Goal: Check status: Check status

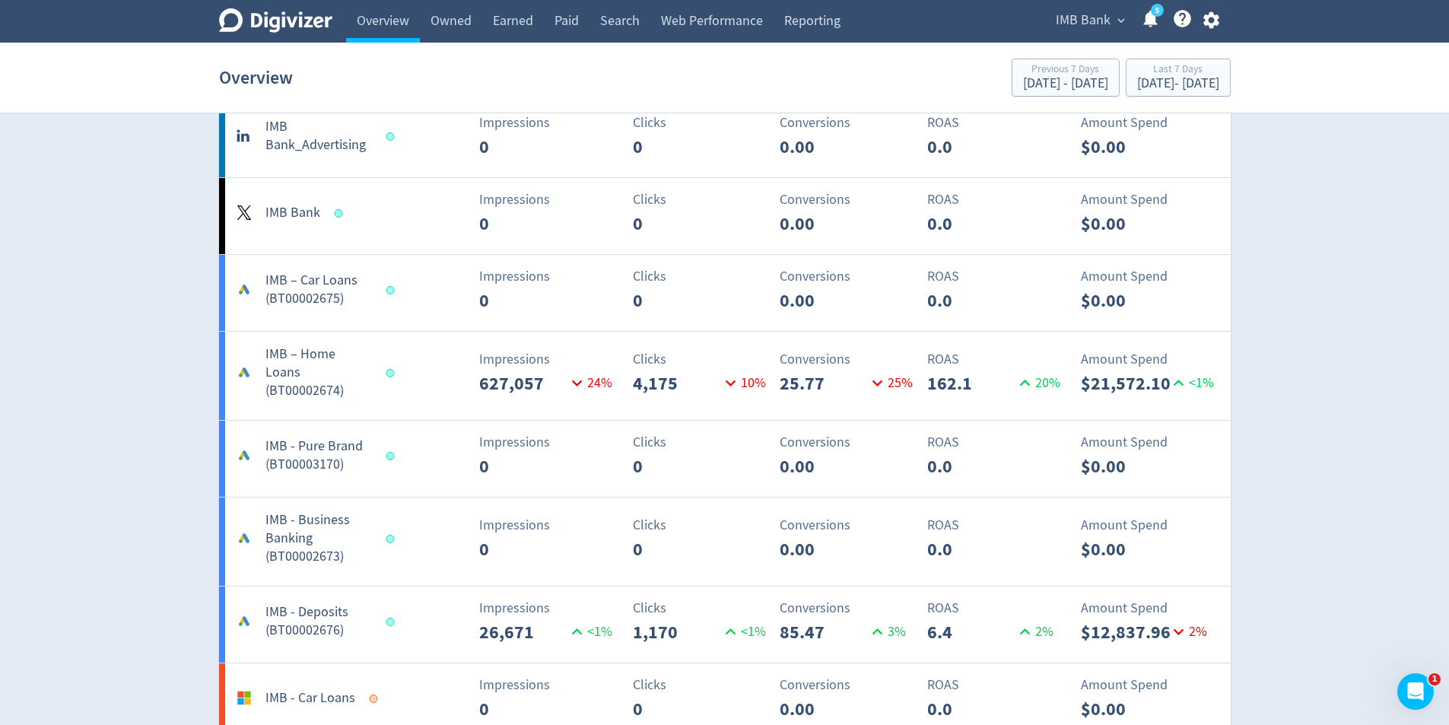
scroll to position [913, 0]
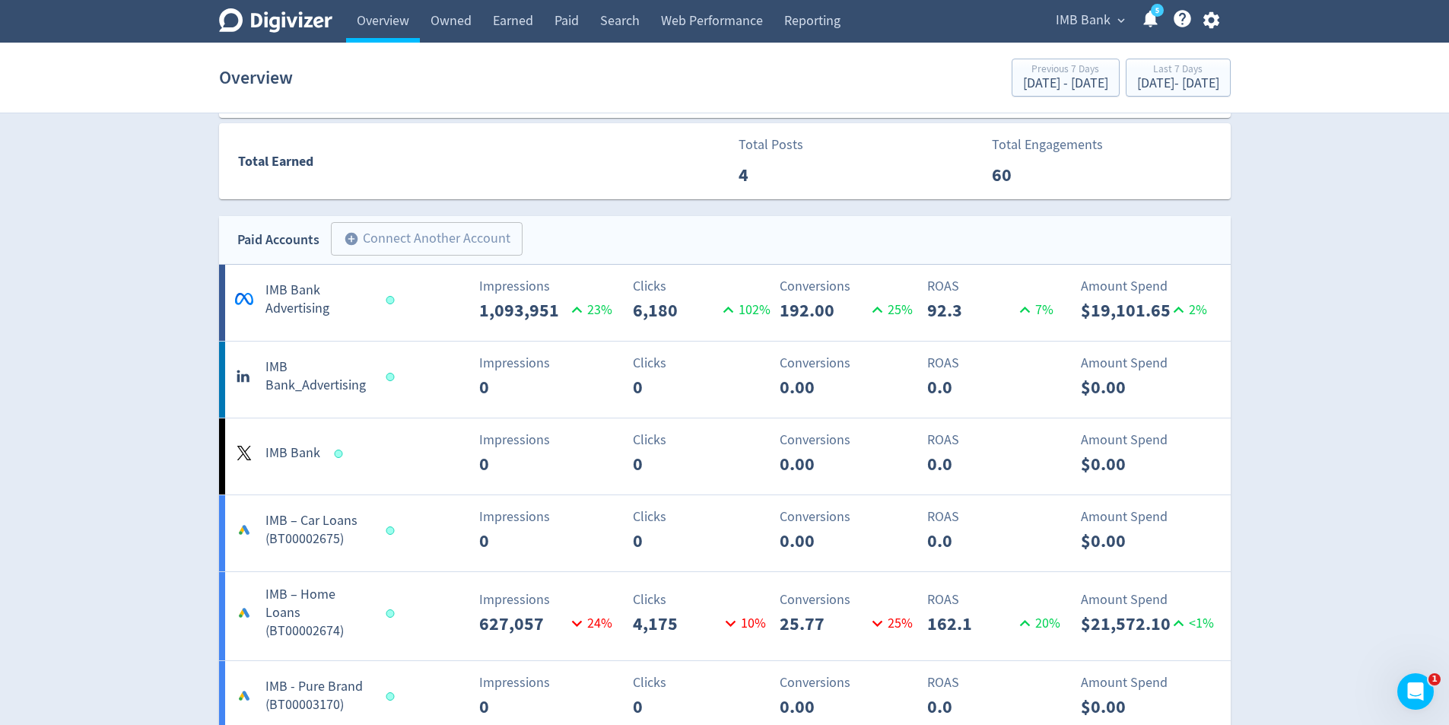
click at [521, 354] on p "Impressions" at bounding box center [548, 363] width 138 height 21
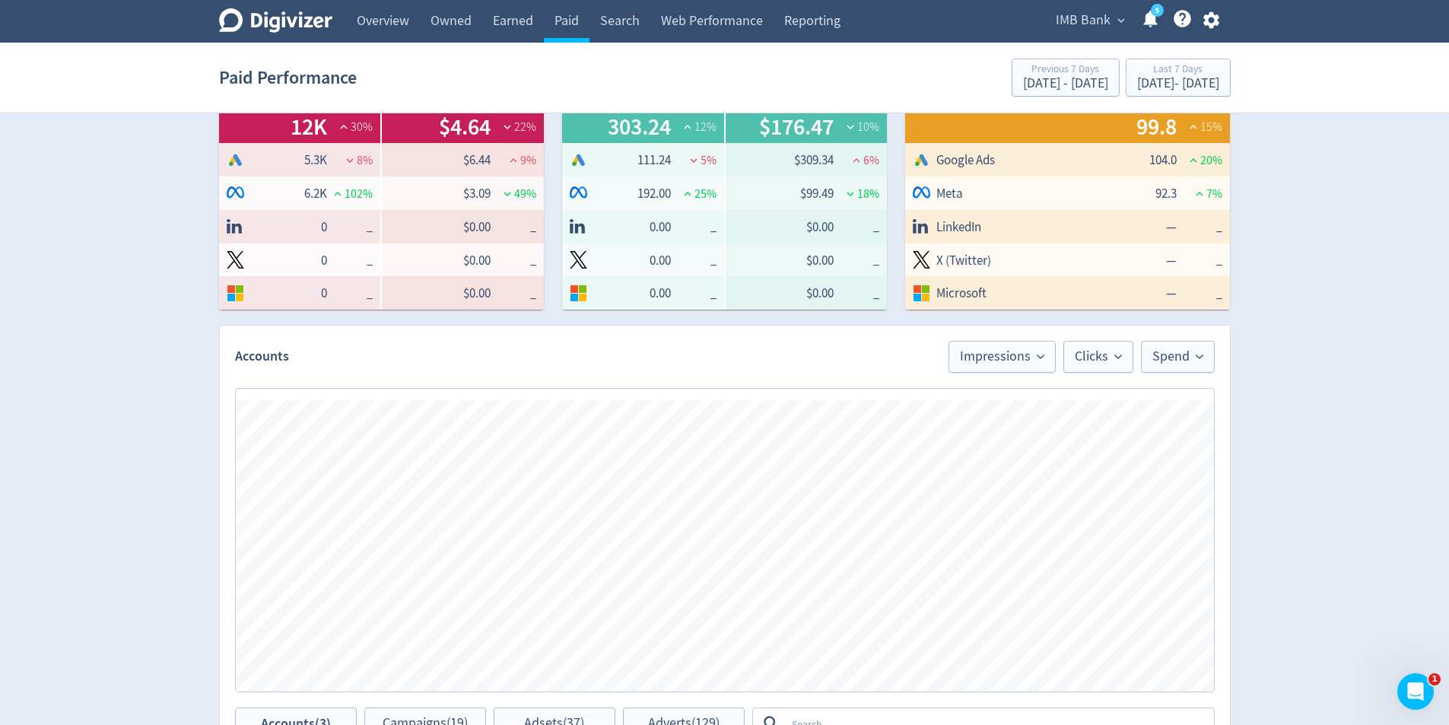
scroll to position [597, 0]
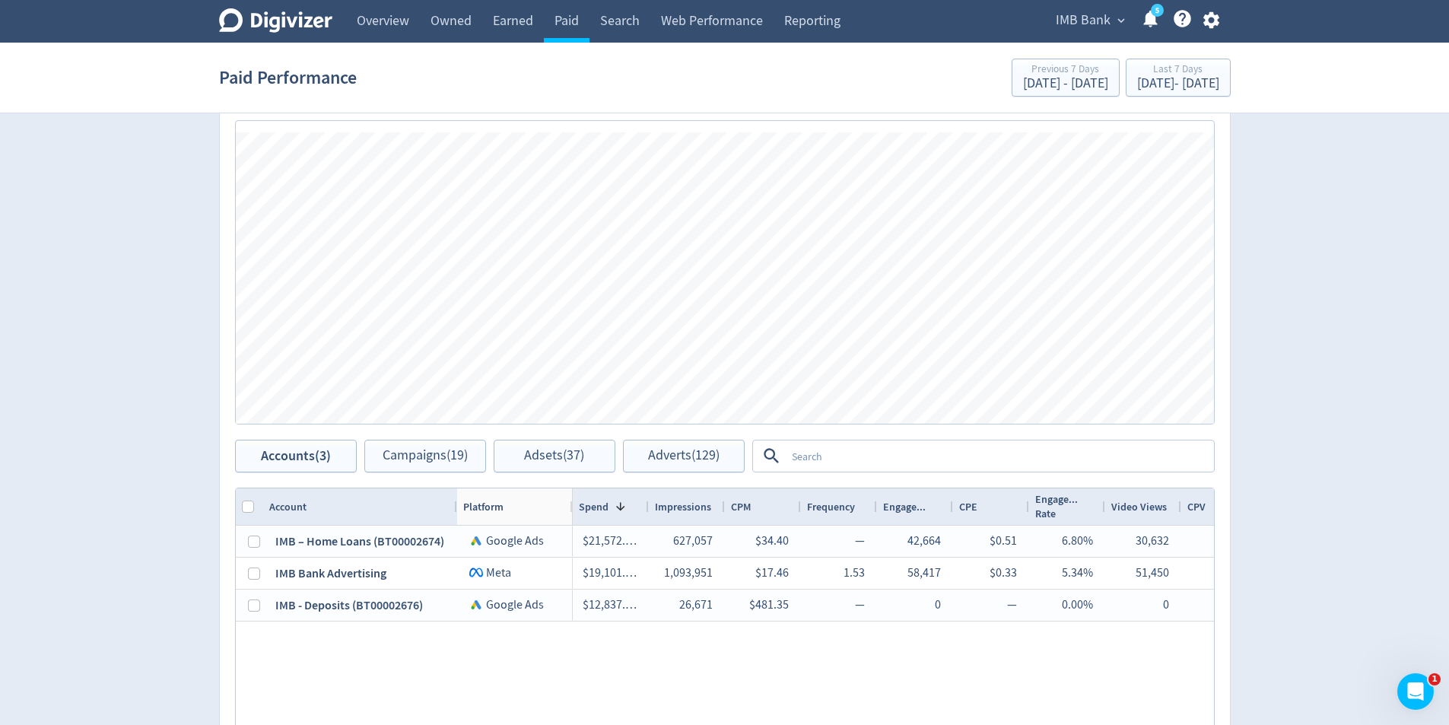
drag, startPoint x: 544, startPoint y: 505, endPoint x: 600, endPoint y: 523, distance: 59.2
click at [569, 507] on div at bounding box center [572, 506] width 6 height 37
click at [653, 512] on div at bounding box center [653, 506] width 6 height 37
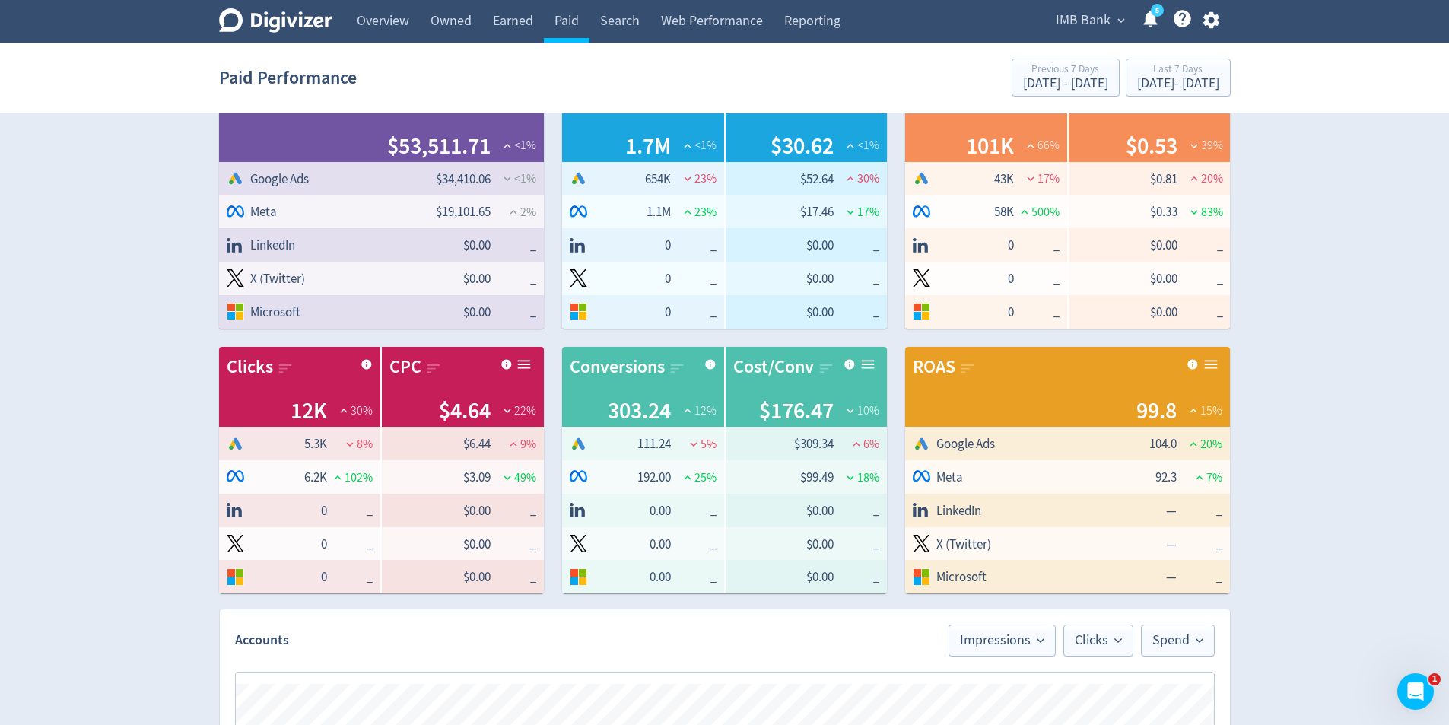
scroll to position [0, 0]
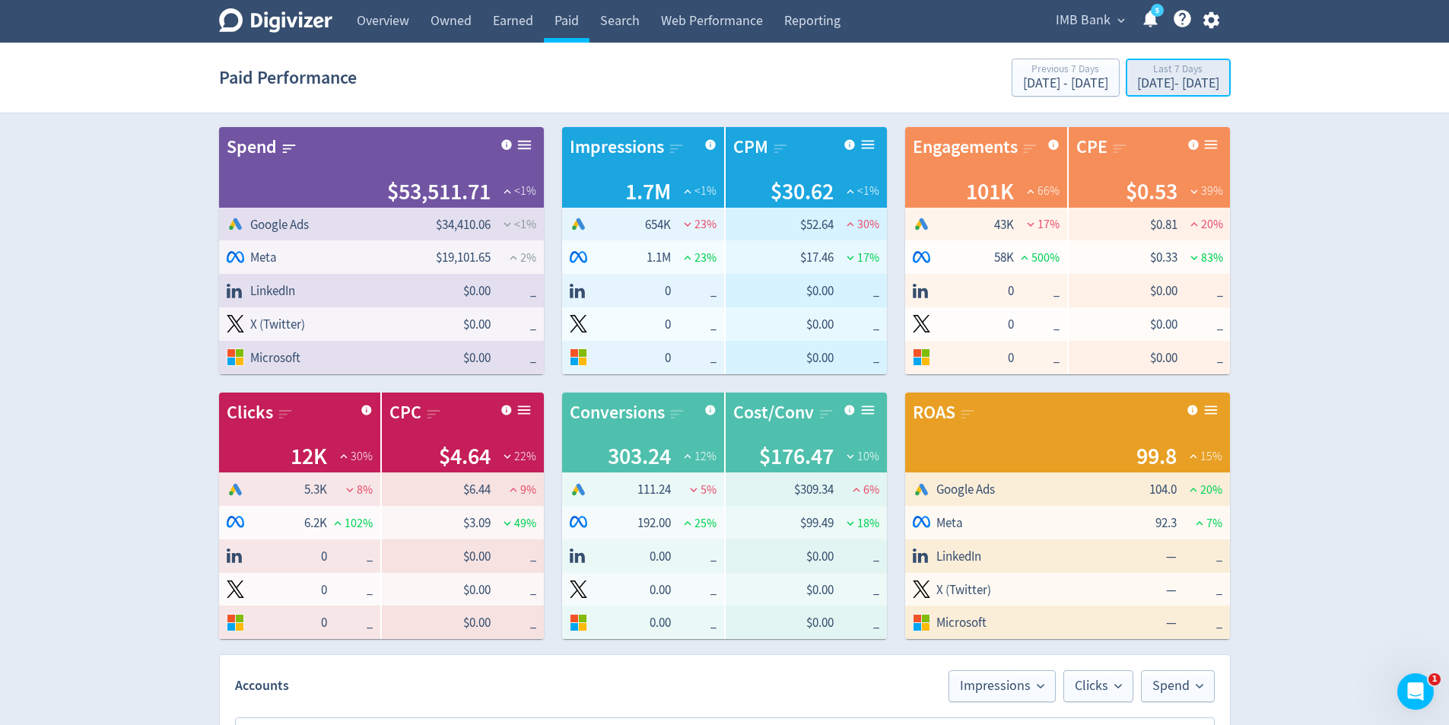
click at [1153, 71] on div "Last 7 Days" at bounding box center [1178, 70] width 82 height 13
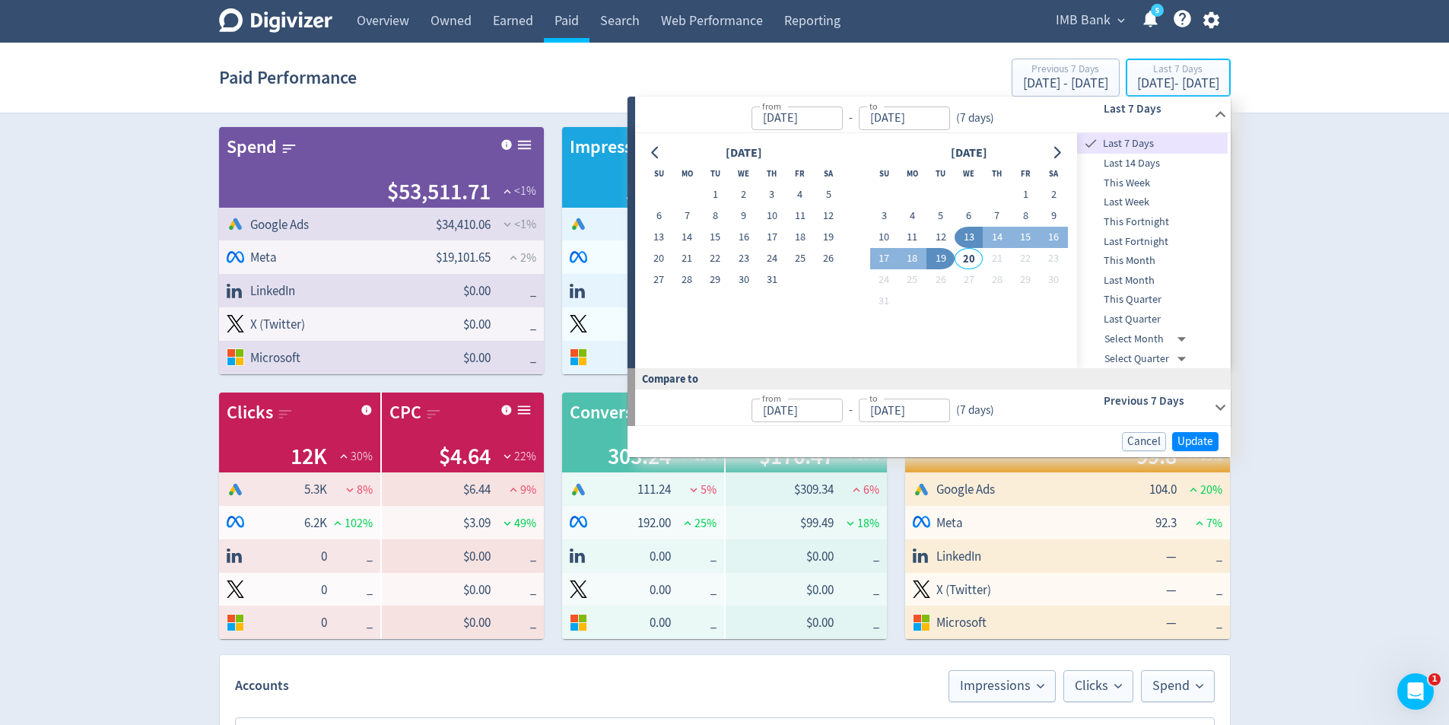
type input "[DATE]"
click at [890, 239] on button "10" at bounding box center [884, 237] width 28 height 21
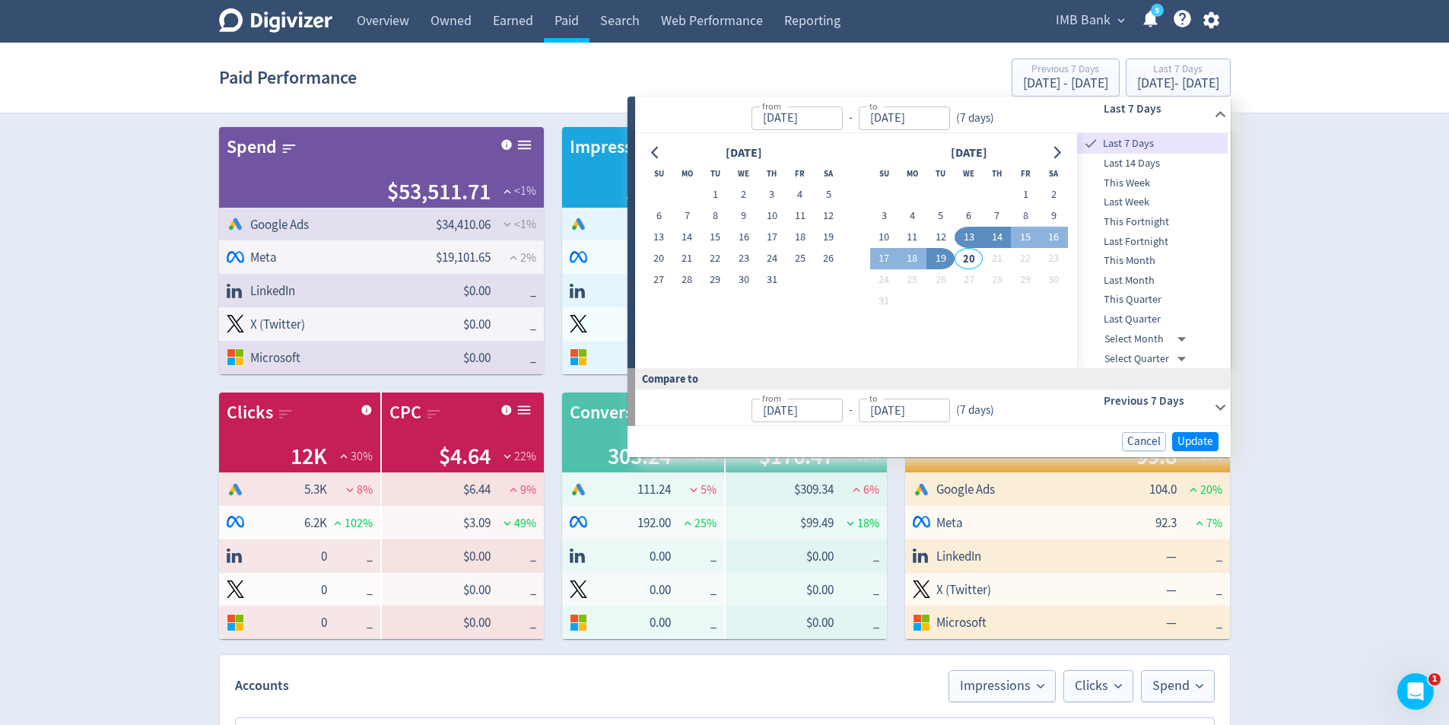
type input "[DATE]"
click at [1050, 241] on button "16" at bounding box center [1054, 237] width 28 height 21
type input "[DATE]"
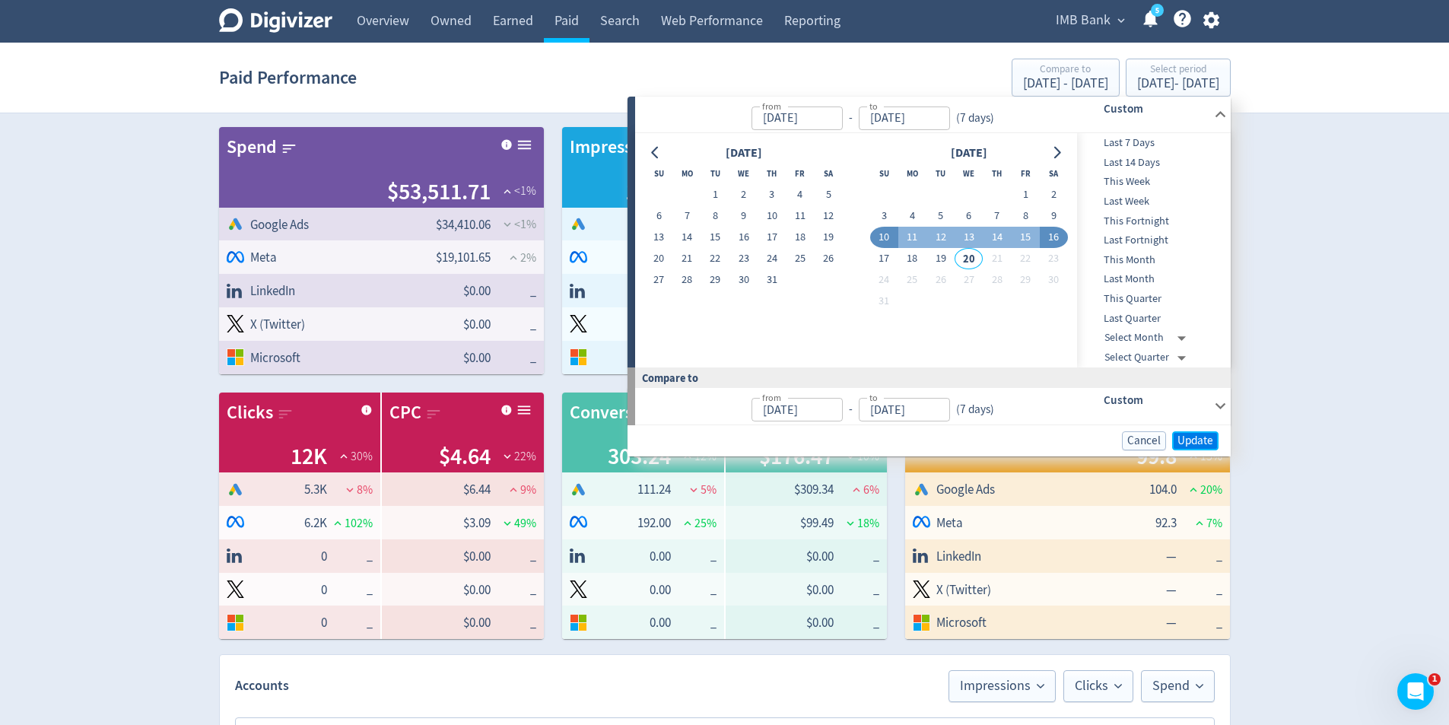
click at [1186, 437] on span "Update" at bounding box center [1195, 440] width 36 height 11
